Goal: Check status: Check status

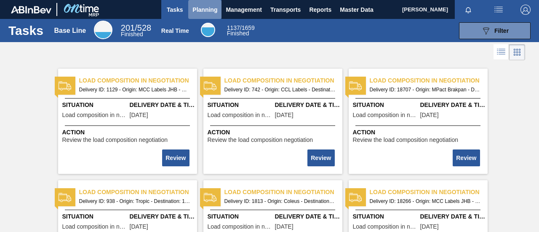
click at [198, 8] on span "Planning" at bounding box center [205, 10] width 25 height 10
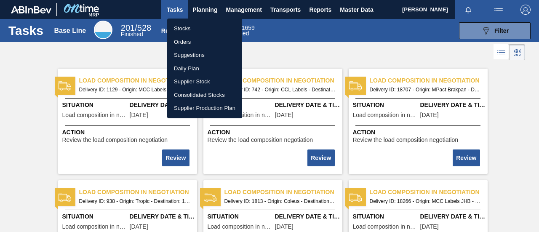
click at [197, 26] on li "Stocks" at bounding box center [204, 28] width 75 height 13
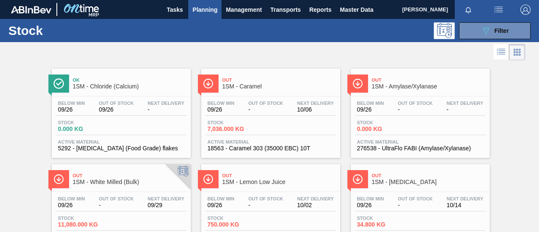
click at [268, 126] on div "Stock 7,036.000 KG" at bounding box center [271, 127] width 131 height 15
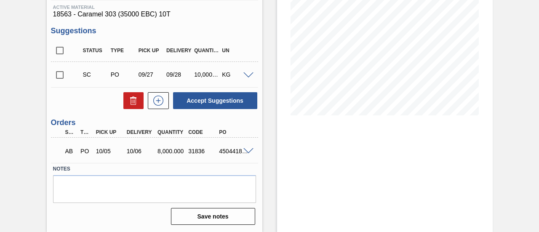
scroll to position [131, 0]
click at [162, 107] on button at bounding box center [158, 100] width 21 height 17
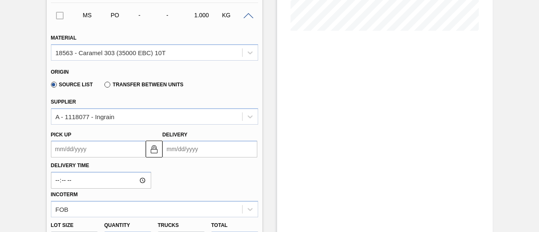
scroll to position [258, 0]
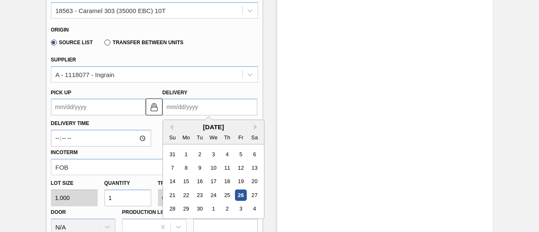
click at [194, 111] on input "Delivery" at bounding box center [210, 107] width 95 height 17
click at [255, 127] on button "Next Month" at bounding box center [257, 127] width 6 height 6
click at [256, 129] on button "Next Month" at bounding box center [257, 127] width 6 height 6
click at [188, 170] on div "3" at bounding box center [185, 167] width 11 height 11
type up3253140369 "[DATE]"
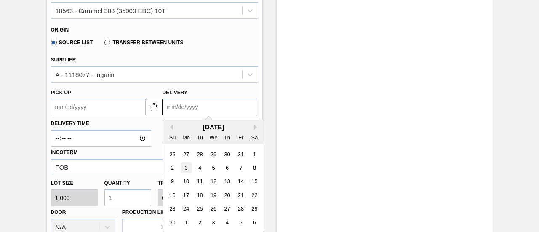
type input "[DATE]"
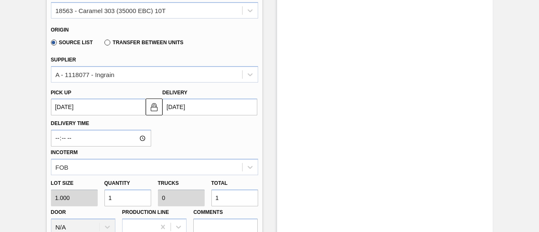
scroll to position [300, 0]
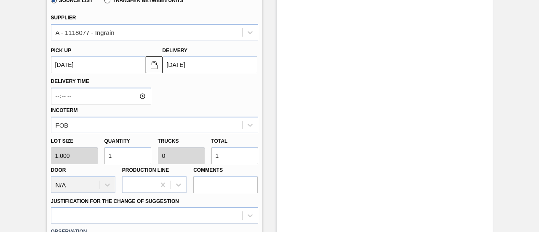
click at [213, 157] on input "1" at bounding box center [235, 155] width 47 height 17
type input "8"
type input "0.001"
type input "8"
type input "80"
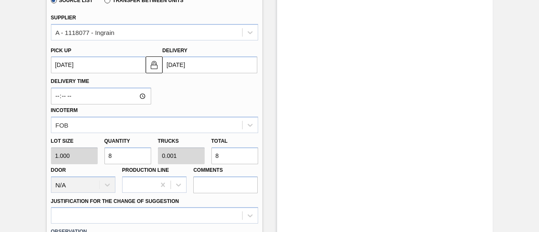
type input "0.008"
type input "80"
type input "800"
type input "0.08"
type input "800"
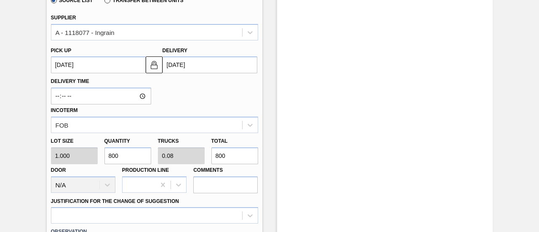
type input "8,000"
type input "0.8"
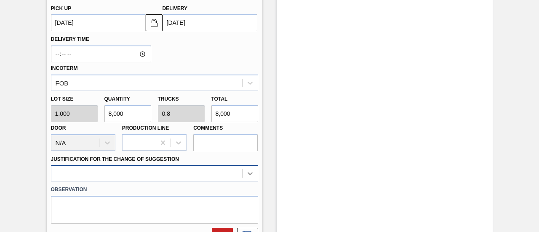
type input "8,000"
click at [242, 177] on div at bounding box center [154, 173] width 207 height 16
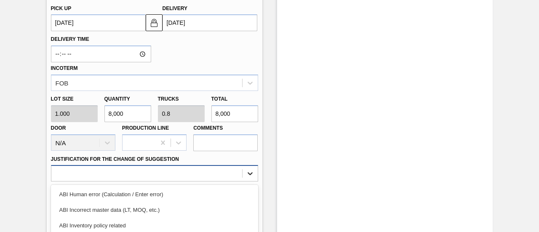
scroll to position [426, 0]
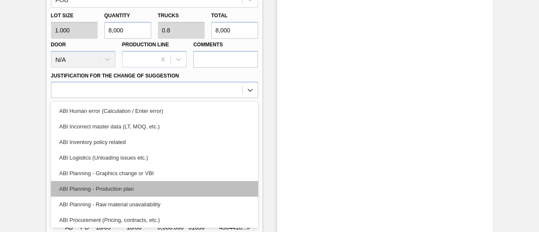
click at [144, 190] on div "ABI Planning - Production plan" at bounding box center [154, 189] width 207 height 16
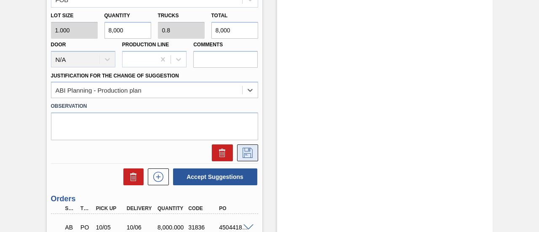
click at [249, 158] on icon at bounding box center [247, 153] width 13 height 10
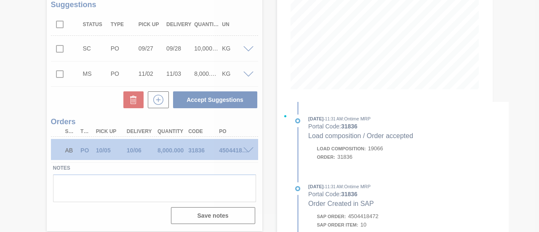
scroll to position [157, 0]
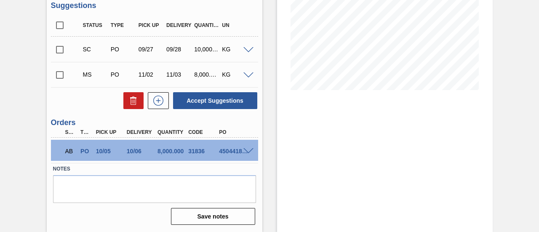
click at [59, 76] on input "checkbox" at bounding box center [60, 75] width 18 height 18
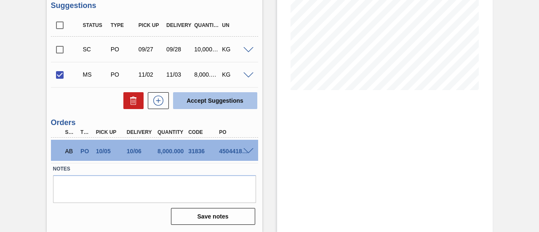
click at [221, 103] on button "Accept Suggestions" at bounding box center [215, 100] width 84 height 17
checkbox input "false"
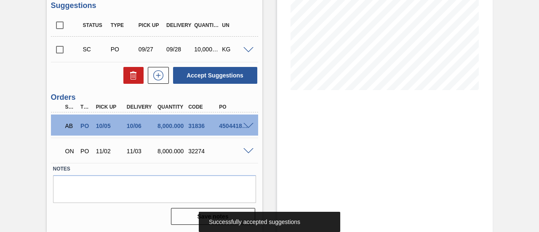
click at [248, 151] on span at bounding box center [249, 151] width 10 height 6
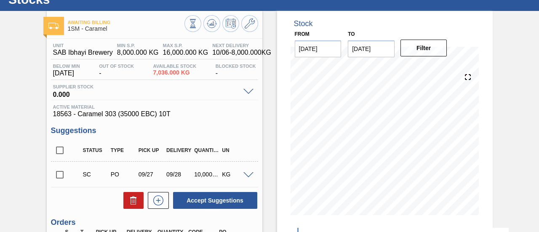
scroll to position [84, 0]
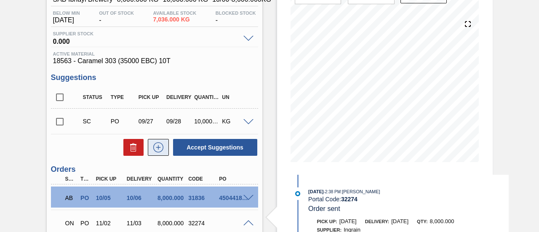
click at [160, 145] on icon at bounding box center [158, 147] width 13 height 10
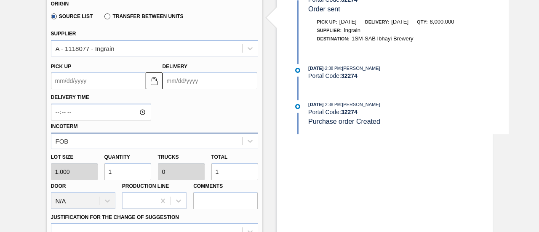
scroll to position [295, 0]
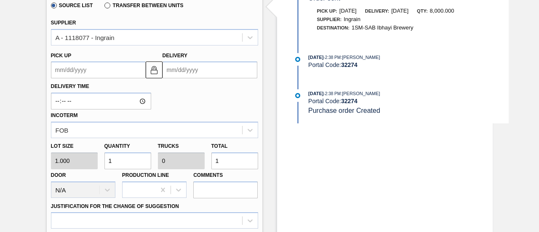
click at [218, 72] on input "Delivery" at bounding box center [210, 70] width 95 height 17
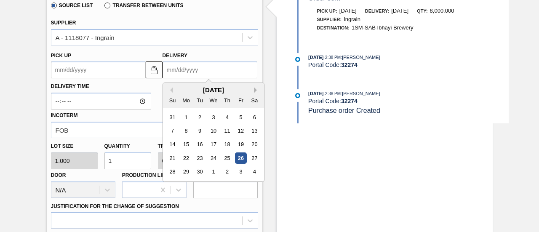
click at [255, 90] on button "Next Month" at bounding box center [257, 90] width 6 height 6
click at [253, 91] on div "[DATE]" at bounding box center [213, 89] width 101 height 7
click at [255, 90] on button "Next Month" at bounding box center [257, 90] width 6 height 6
click at [198, 121] on div "2" at bounding box center [199, 117] width 11 height 11
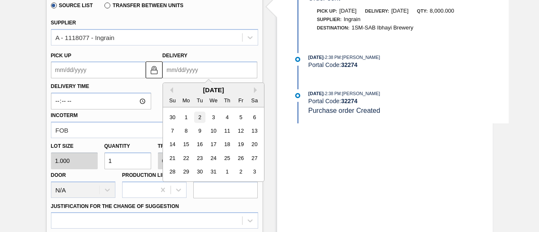
type up3253140414 "[DATE]"
type input "[DATE]"
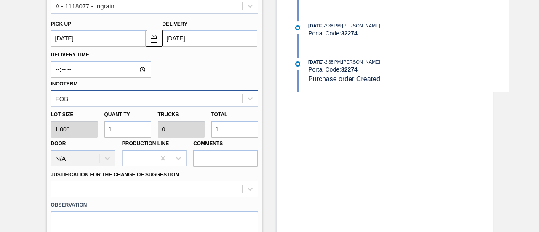
scroll to position [337, 0]
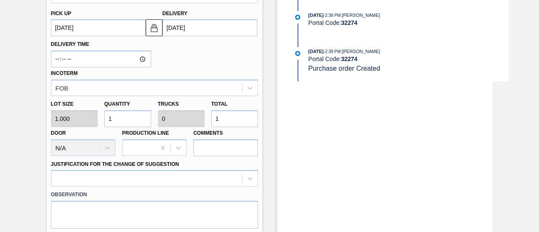
drag, startPoint x: 225, startPoint y: 119, endPoint x: 214, endPoint y: 119, distance: 11.0
click at [214, 119] on input "1" at bounding box center [235, 118] width 47 height 17
type input "8"
type input "0.001"
type input "8"
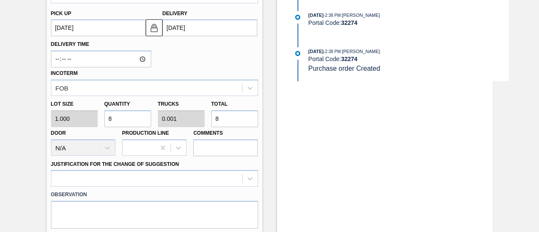
type input "80"
type input "0.008"
type input "80"
type input "800"
type input "0.08"
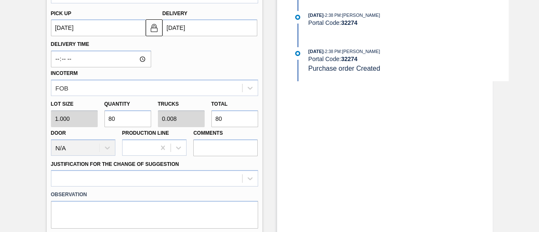
type input "800"
type input "8,000"
type input "0.8"
type input "8,000"
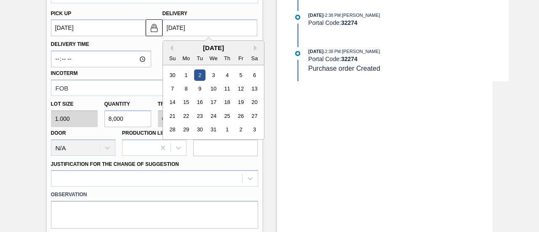
click at [210, 34] on input "[DATE]" at bounding box center [210, 27] width 95 height 17
click at [190, 88] on div "8" at bounding box center [185, 88] width 11 height 11
type up3253140414 "[DATE]"
type input "[DATE]"
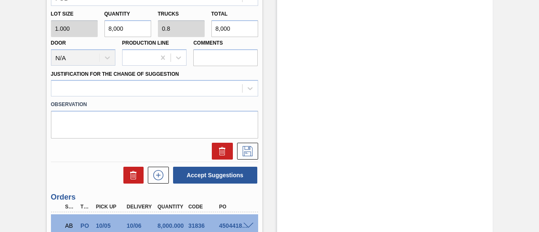
scroll to position [464, 0]
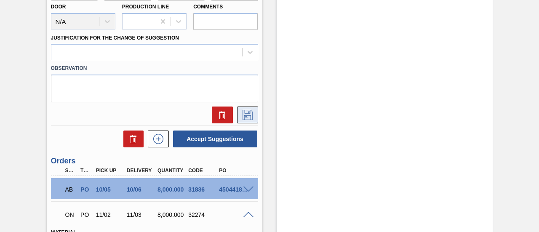
click at [246, 115] on icon at bounding box center [247, 115] width 13 height 10
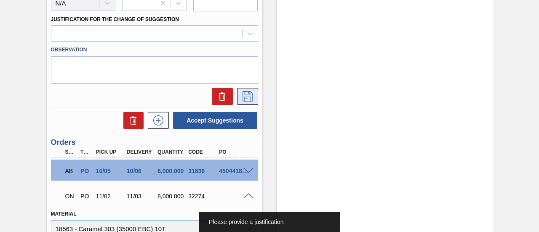
scroll to position [506, 0]
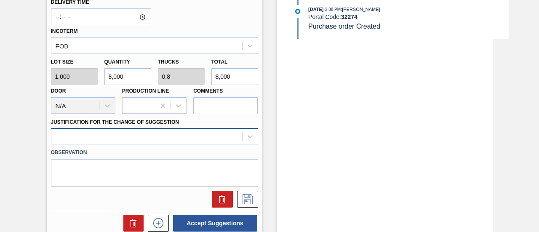
click at [185, 139] on div at bounding box center [154, 136] width 207 height 16
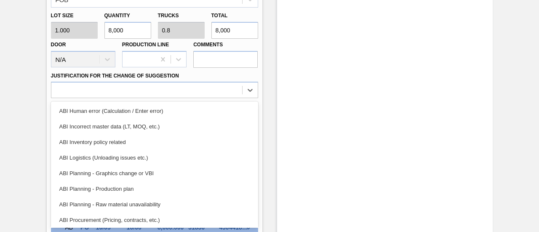
click at [128, 188] on div "ABI Planning - Production plan" at bounding box center [154, 189] width 207 height 16
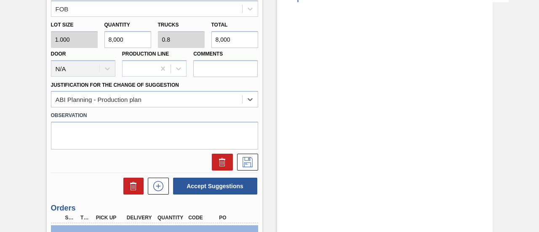
scroll to position [468, 0]
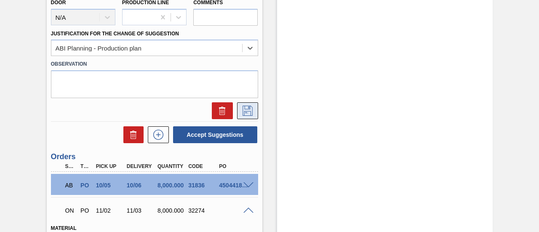
click at [242, 113] on icon at bounding box center [247, 111] width 13 height 10
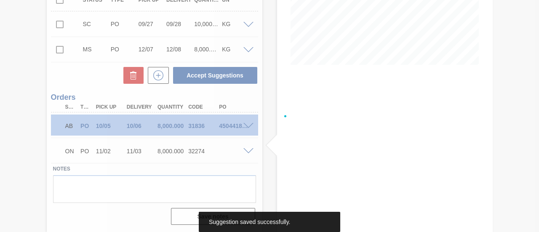
scroll to position [182, 0]
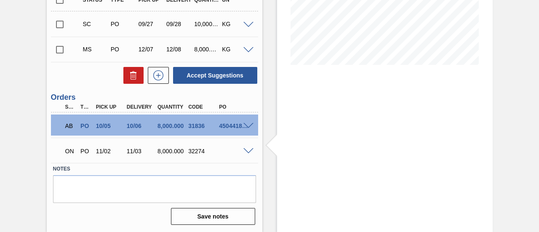
click at [62, 53] on input "checkbox" at bounding box center [60, 50] width 18 height 18
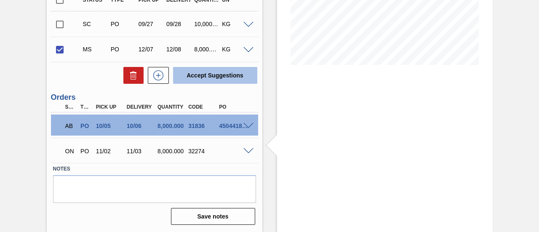
click at [198, 75] on button "Accept Suggestions" at bounding box center [215, 75] width 84 height 17
checkbox input "false"
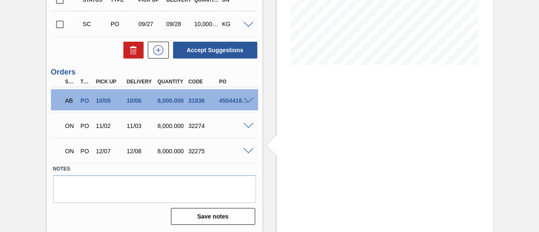
click at [255, 153] on div at bounding box center [249, 150] width 17 height 6
click at [251, 151] on span at bounding box center [249, 151] width 10 height 6
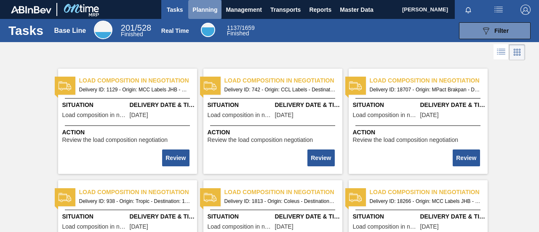
click at [205, 14] on span "Planning" at bounding box center [205, 10] width 25 height 10
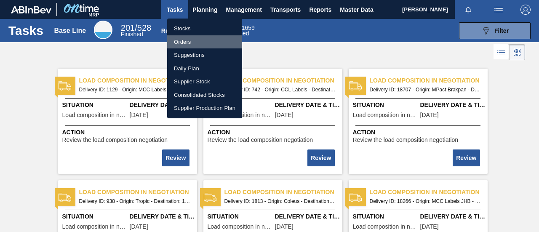
click at [196, 42] on li "Orders" at bounding box center [204, 41] width 75 height 13
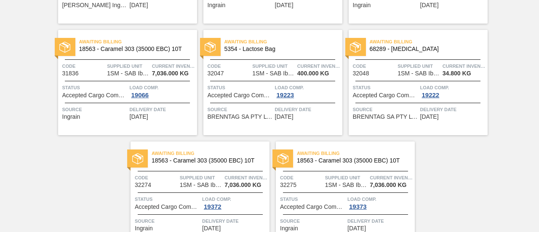
scroll to position [531, 0]
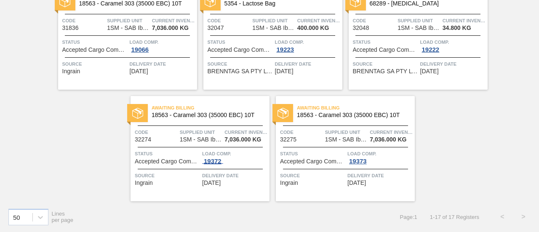
click at [220, 163] on span "19372" at bounding box center [212, 161] width 21 height 7
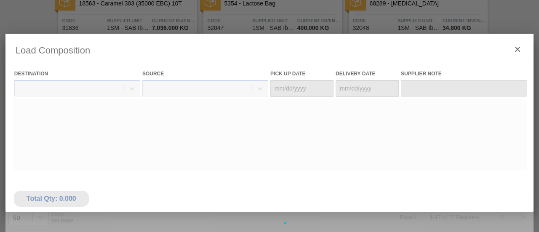
type Date "[DATE]"
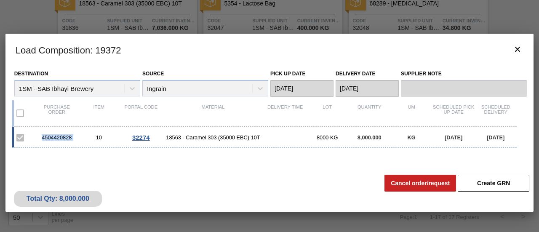
drag, startPoint x: 82, startPoint y: 139, endPoint x: 23, endPoint y: 140, distance: 59.0
click at [23, 140] on div "4504420828 10 32274 18563 - Caramel 303 (35000 EBC) 10T 8000 KG 8,000.000 KG 11…" at bounding box center [264, 137] width 505 height 21
copy div "4504420828"
